Goal: Transaction & Acquisition: Download file/media

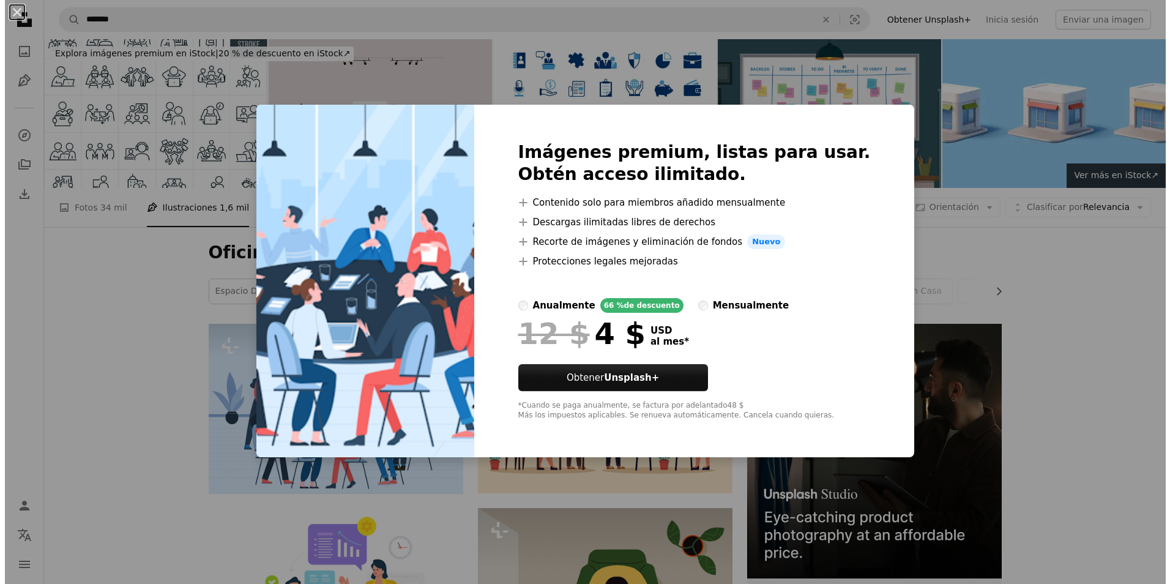
scroll to position [163, 0]
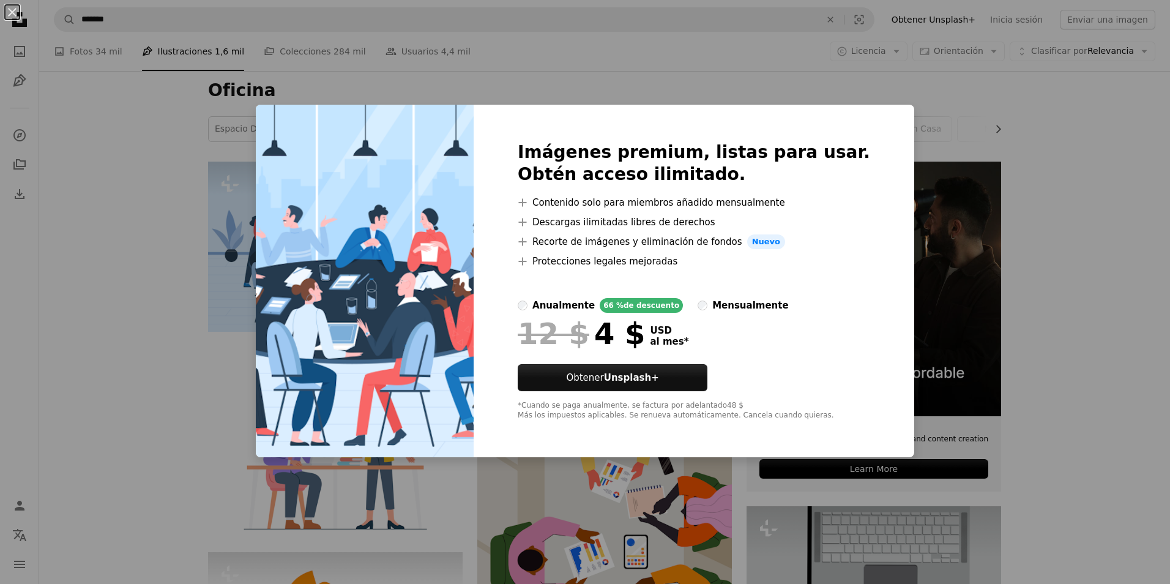
click at [163, 190] on div "An X shape Imágenes premium, listas para usar. Obtén acceso ilimitado. A plus s…" at bounding box center [585, 292] width 1170 height 584
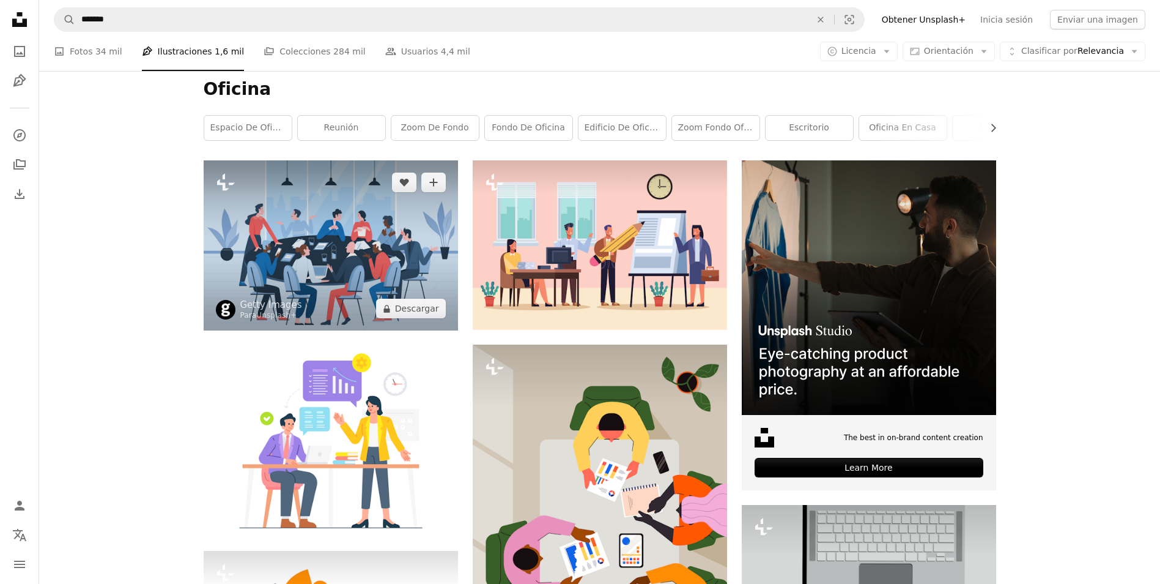
click at [306, 232] on img at bounding box center [331, 245] width 254 height 170
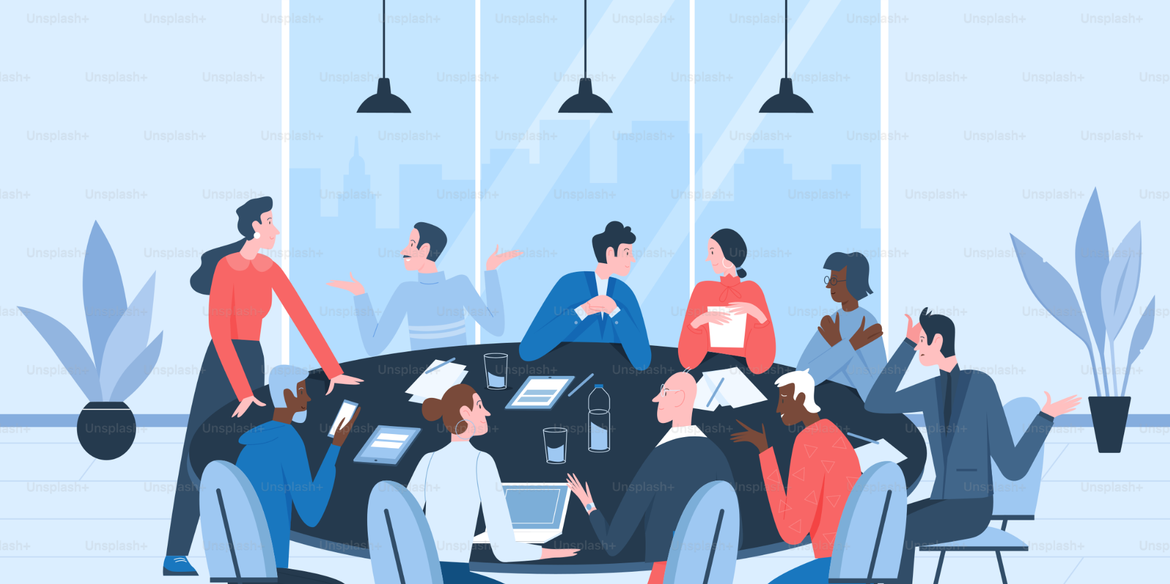
scroll to position [92, 0]
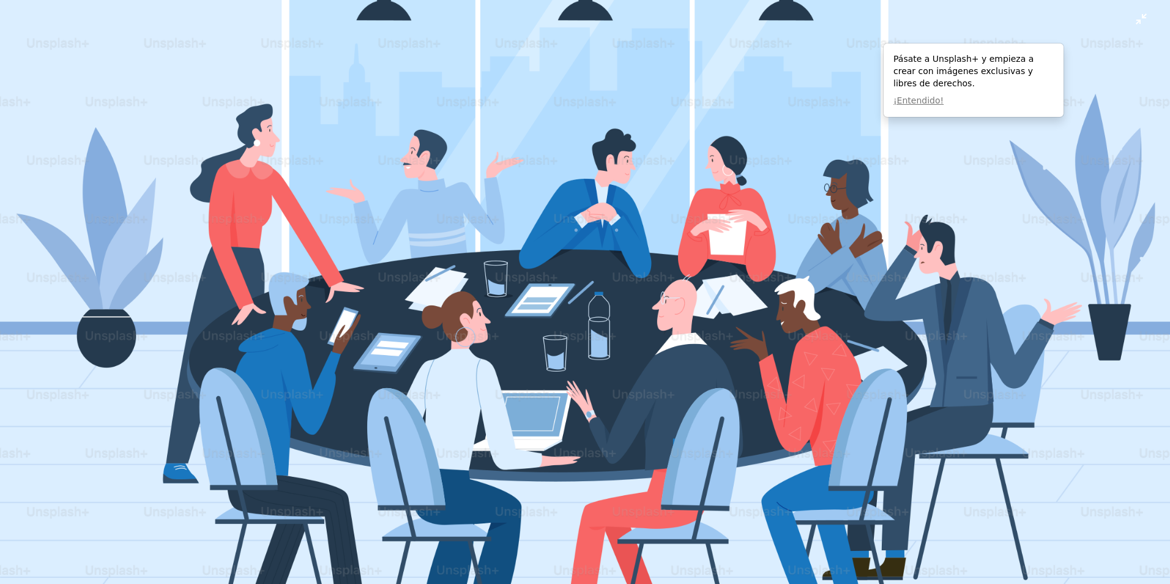
click at [860, 67] on img "Reducir el zoom en esta imagen" at bounding box center [584, 297] width 1171 height 780
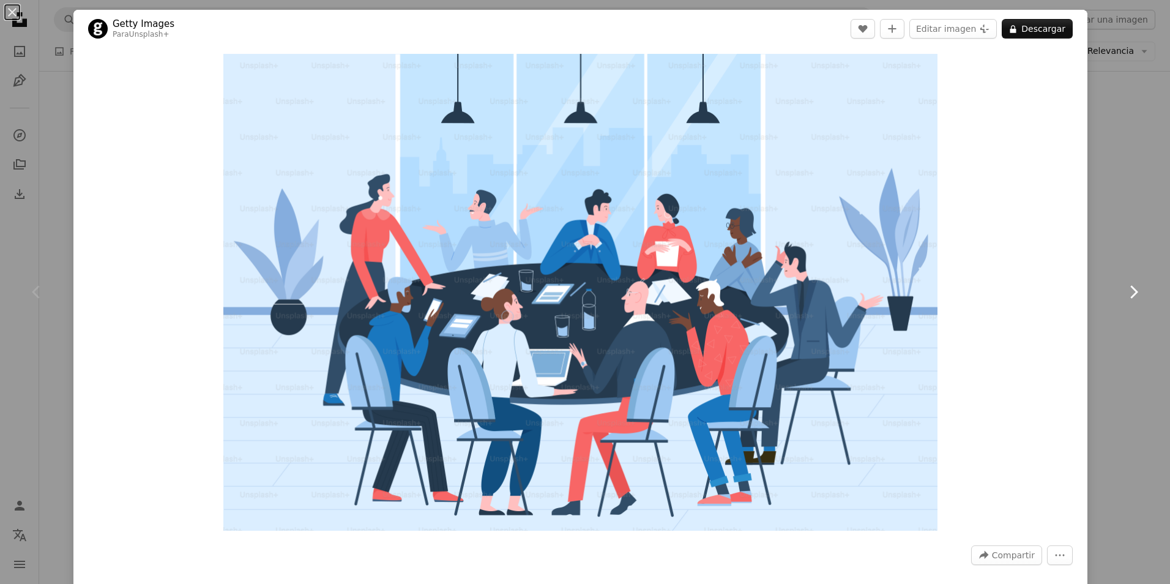
click at [1129, 337] on link "Chevron right" at bounding box center [1132, 291] width 73 height 117
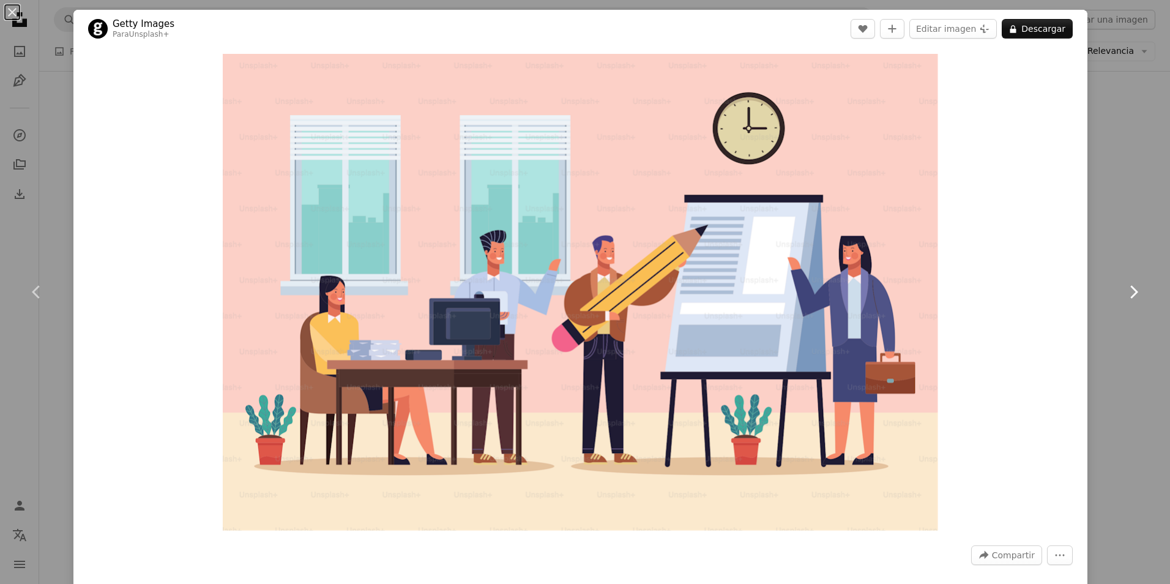
click at [1129, 289] on icon "Chevron right" at bounding box center [1133, 292] width 20 height 20
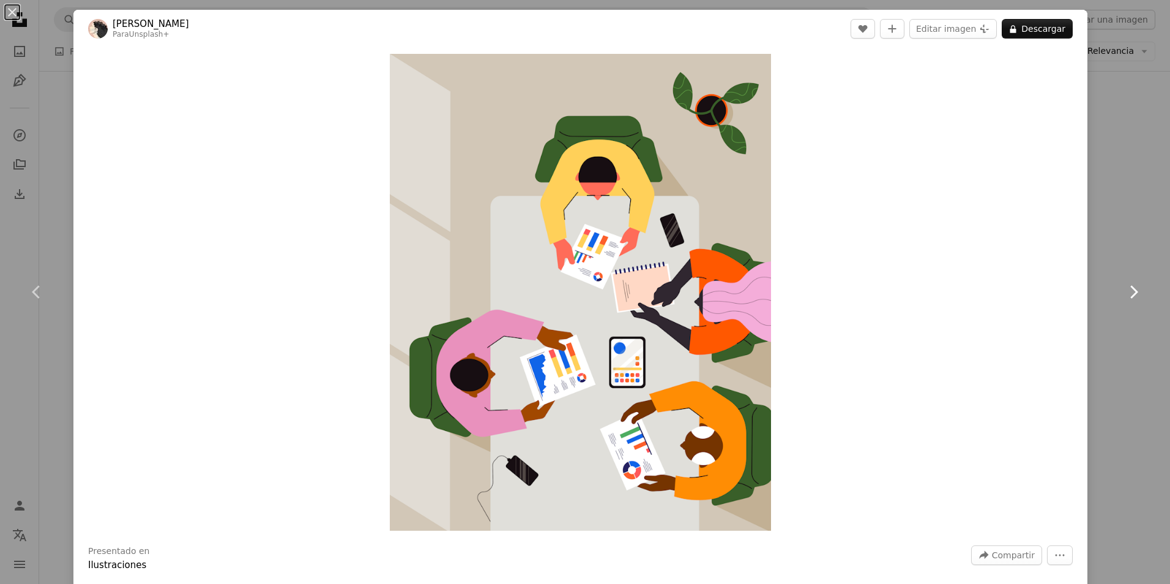
click at [1129, 289] on icon "Chevron right" at bounding box center [1133, 292] width 20 height 20
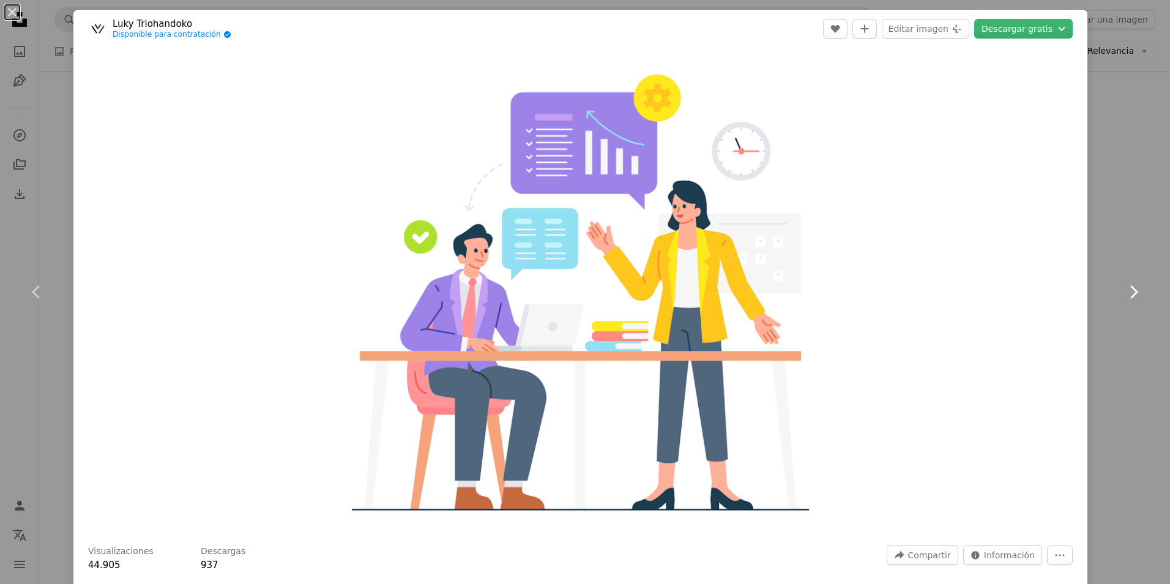
click at [1129, 289] on icon "Chevron right" at bounding box center [1133, 292] width 20 height 20
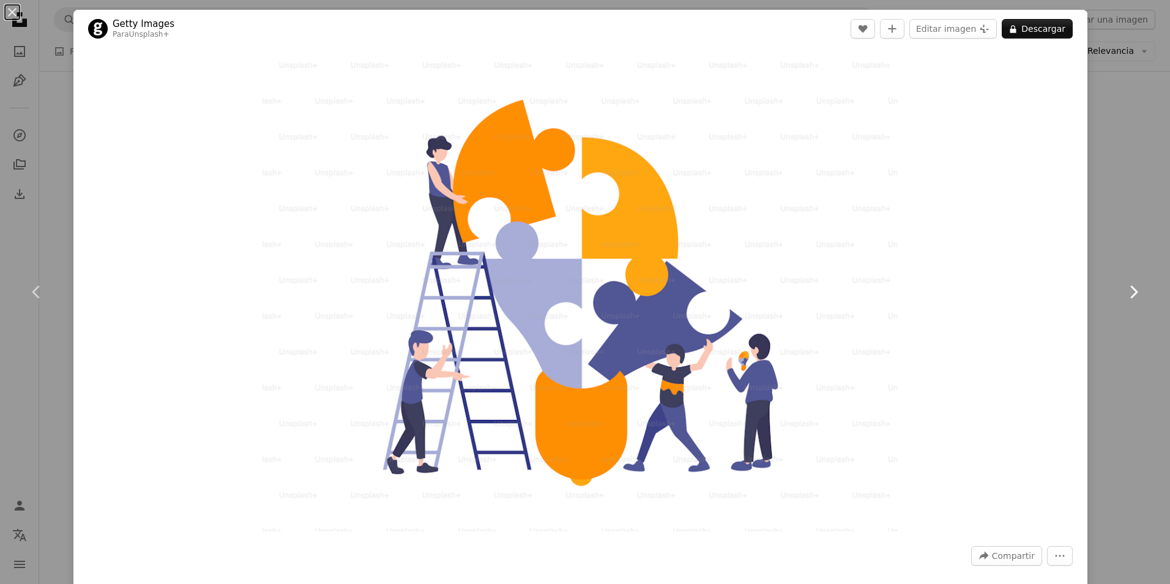
click at [1129, 289] on icon "Chevron right" at bounding box center [1133, 292] width 20 height 20
